Goal: Task Accomplishment & Management: Manage account settings

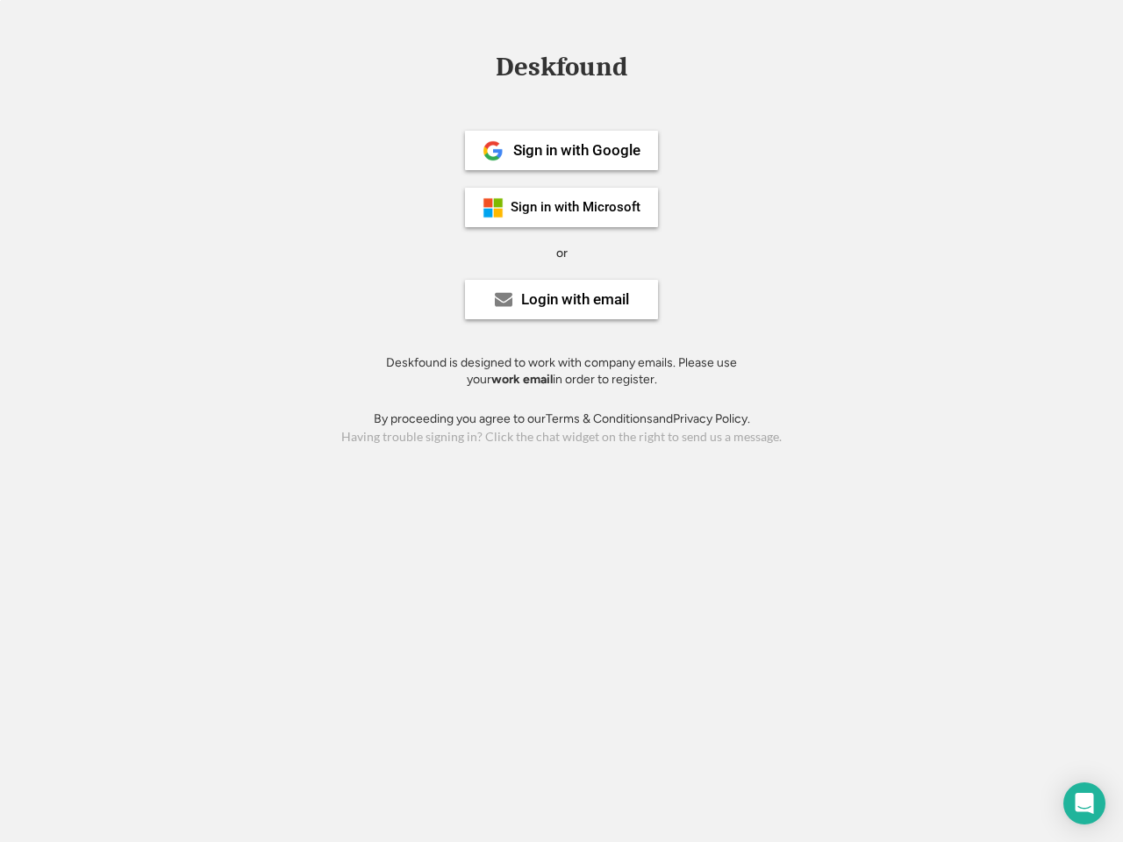
click at [561, 251] on div "or" at bounding box center [561, 254] width 11 height 18
click at [561, 70] on div "Deskfound" at bounding box center [561, 67] width 149 height 27
click at [480, 66] on div "Deskfound" at bounding box center [561, 70] width 1123 height 33
click at [561, 70] on div "Deskfound" at bounding box center [561, 67] width 149 height 27
click at [561, 253] on div "or" at bounding box center [561, 254] width 11 height 18
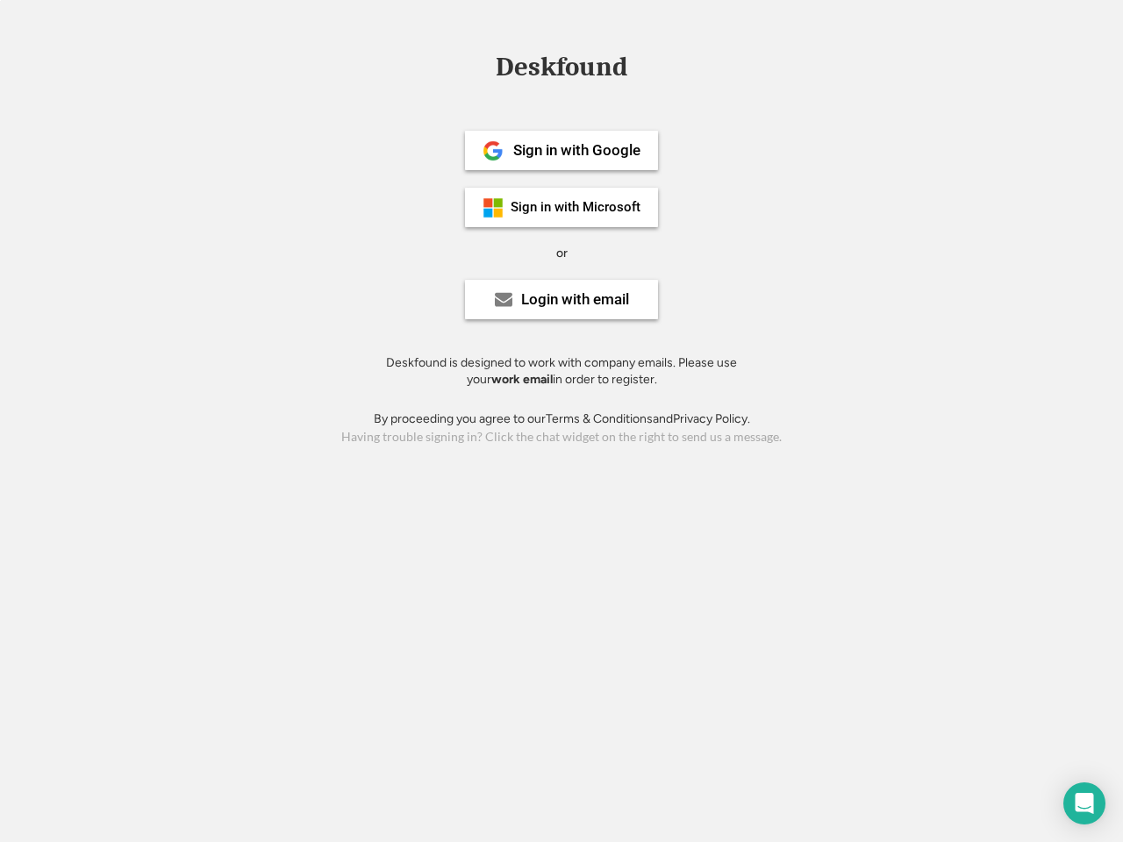
click at [561, 150] on div "Sign in with Google" at bounding box center [576, 150] width 127 height 15
click at [576, 150] on div "Sign in with Google" at bounding box center [576, 150] width 127 height 15
click at [493, 151] on img at bounding box center [493, 150] width 21 height 21
click at [561, 207] on div "Sign in with Microsoft" at bounding box center [576, 207] width 130 height 13
click at [576, 207] on div "Sign in with Microsoft" at bounding box center [576, 207] width 130 height 13
